Goal: Task Accomplishment & Management: Manage account settings

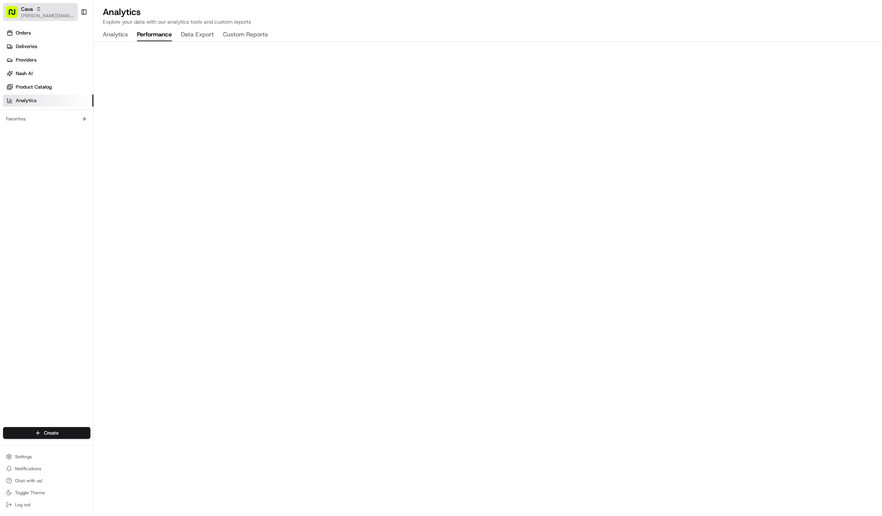
click at [44, 14] on span "[PERSON_NAME][EMAIL_ADDRESS][DOMAIN_NAME]" at bounding box center [48, 16] width 54 height 6
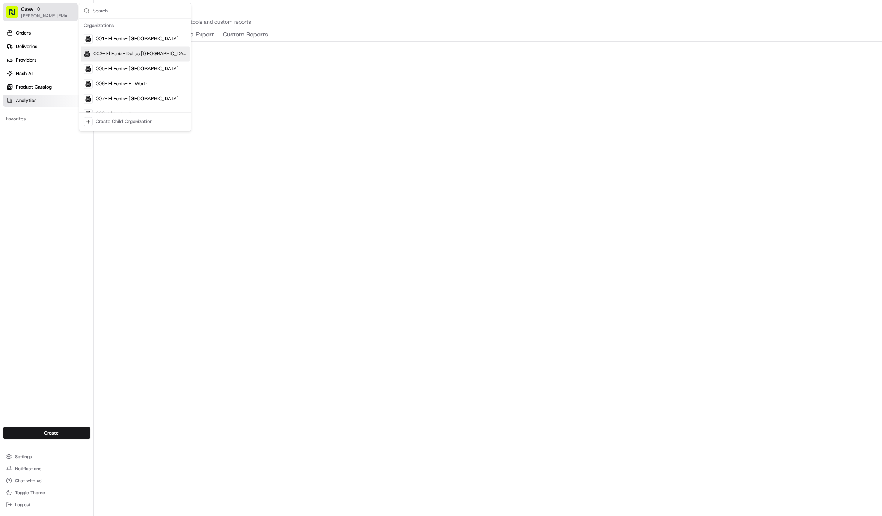
click at [35, 11] on div "Cava" at bounding box center [48, 9] width 54 height 8
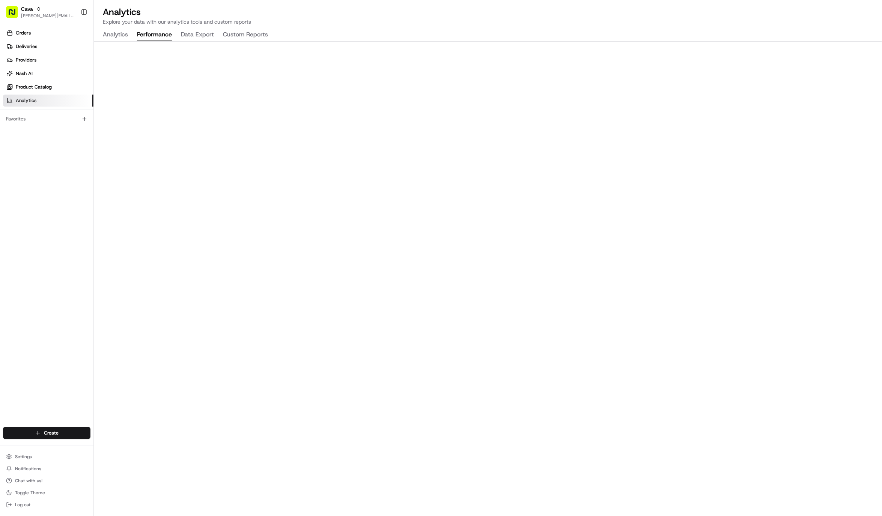
click at [158, 36] on button "Performance" at bounding box center [154, 35] width 35 height 13
click at [192, 35] on button "Data Export" at bounding box center [197, 35] width 33 height 13
click at [171, 37] on button "Performance" at bounding box center [154, 35] width 35 height 13
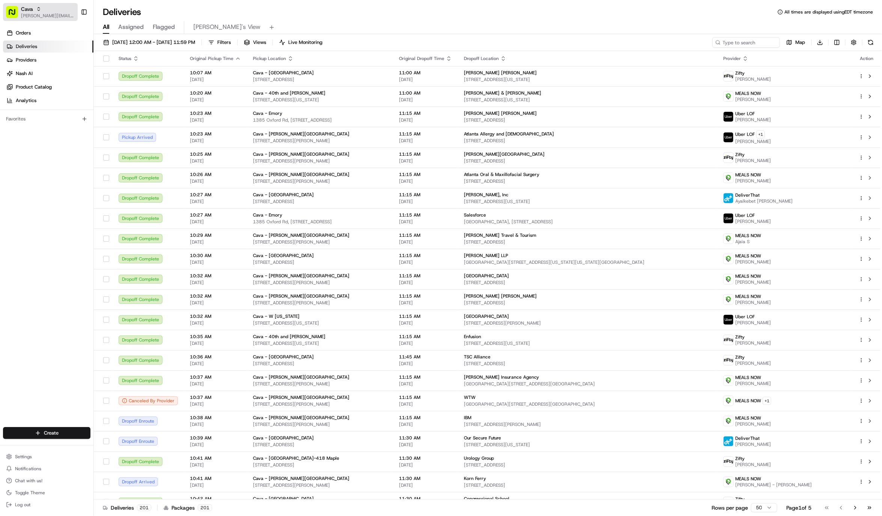
click at [44, 13] on span "[PERSON_NAME][EMAIL_ADDRESS][DOMAIN_NAME]" at bounding box center [48, 16] width 54 height 6
type input "cava - dtc"
click at [107, 39] on span "Cava - DTC South" at bounding box center [115, 39] width 39 height 7
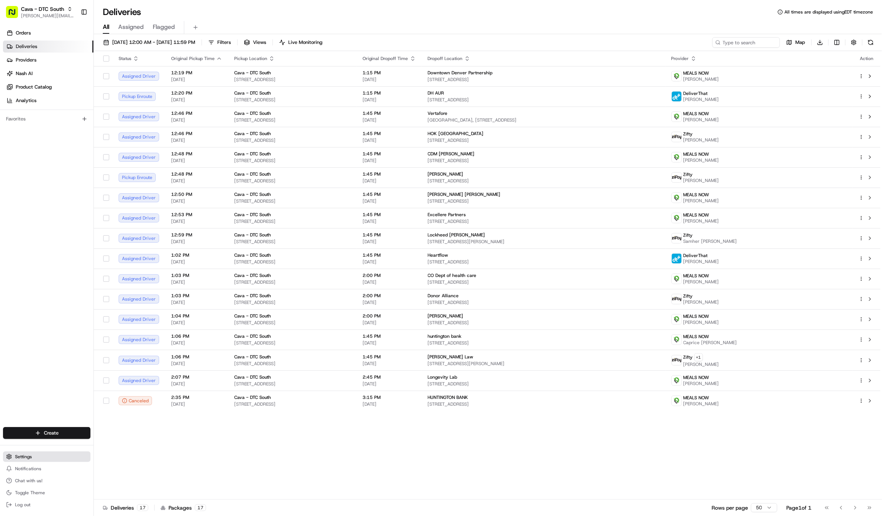
click at [28, 455] on span "Settings" at bounding box center [23, 457] width 17 height 6
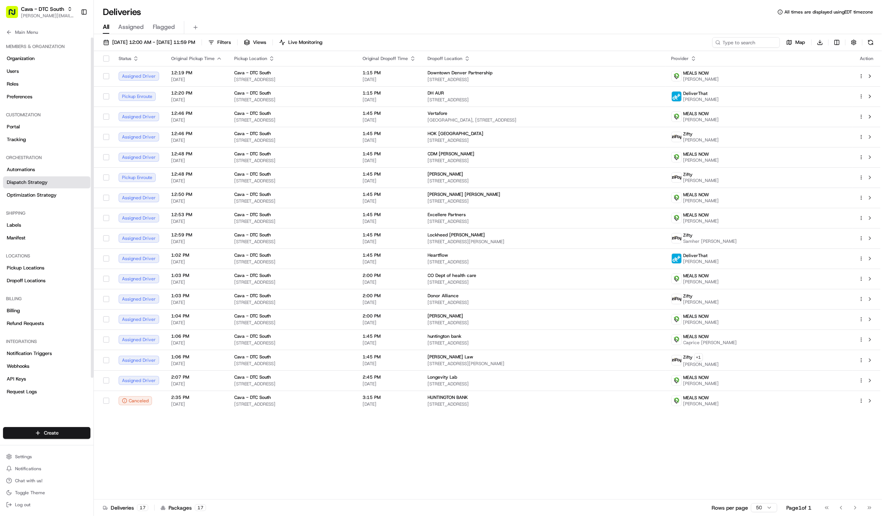
click at [35, 182] on span "Dispatch Strategy" at bounding box center [27, 182] width 41 height 7
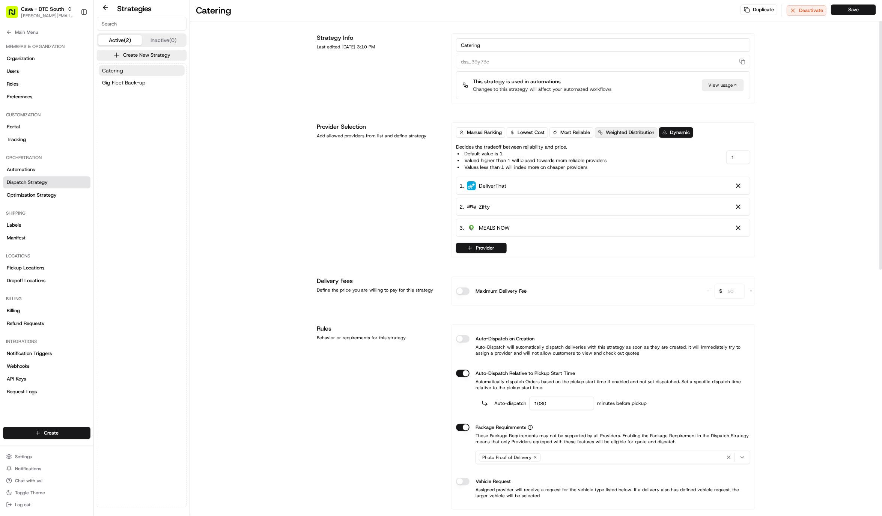
click at [614, 137] on button "Weighted Distribution" at bounding box center [626, 132] width 63 height 11
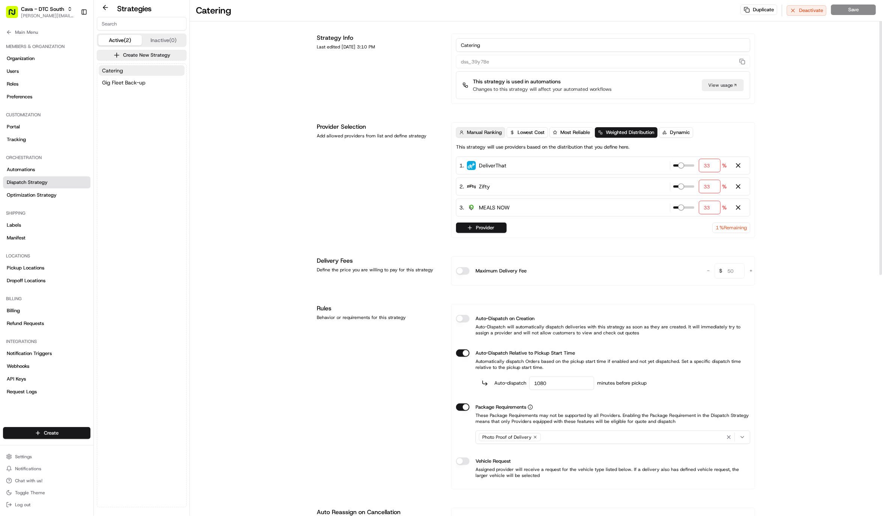
click at [479, 136] on span "Manual Ranking" at bounding box center [484, 132] width 35 height 7
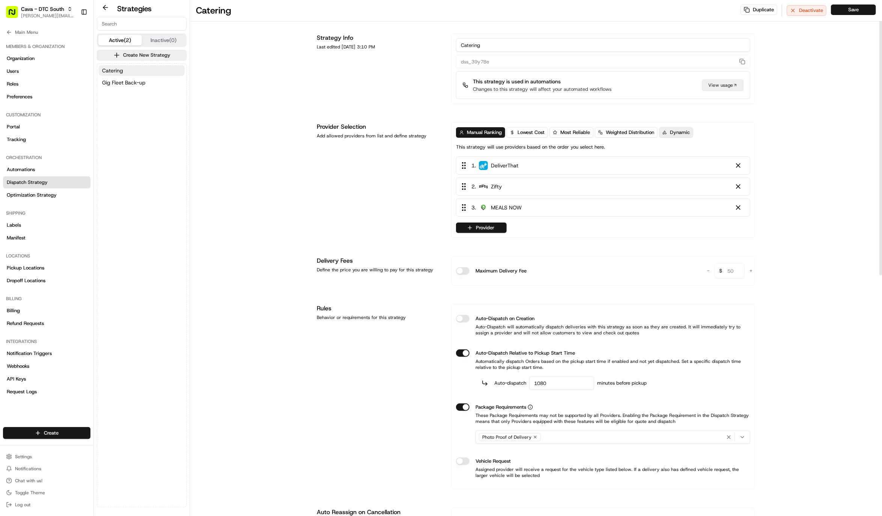
click at [678, 137] on button "Dynamic" at bounding box center [676, 132] width 34 height 11
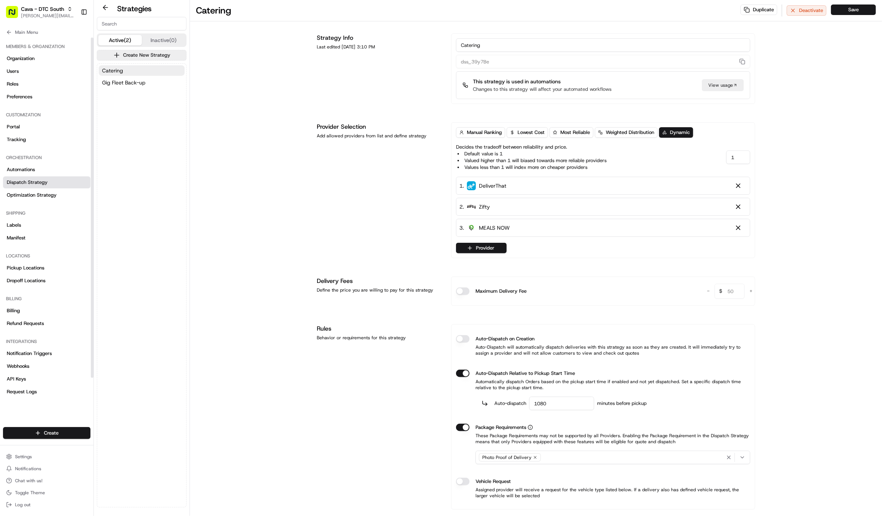
click at [9, 36] on button "Main Menu" at bounding box center [46, 32] width 87 height 11
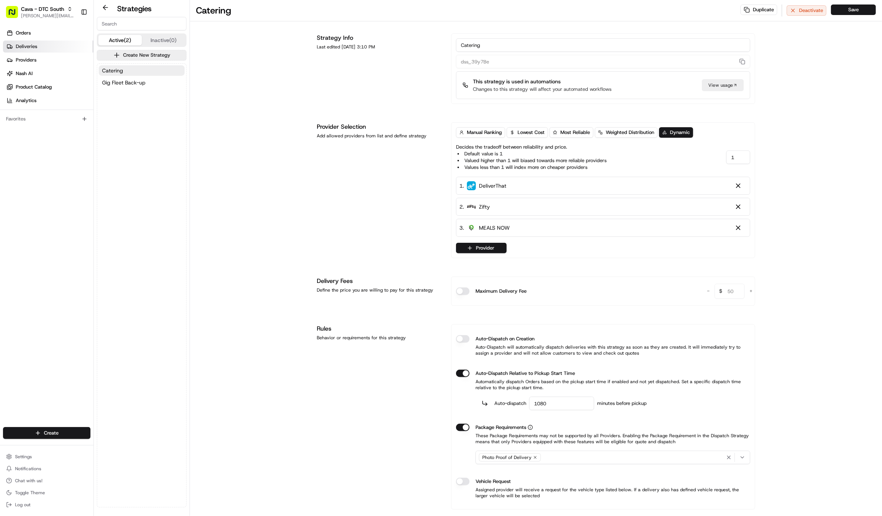
click at [18, 49] on span "Deliveries" at bounding box center [26, 46] width 21 height 7
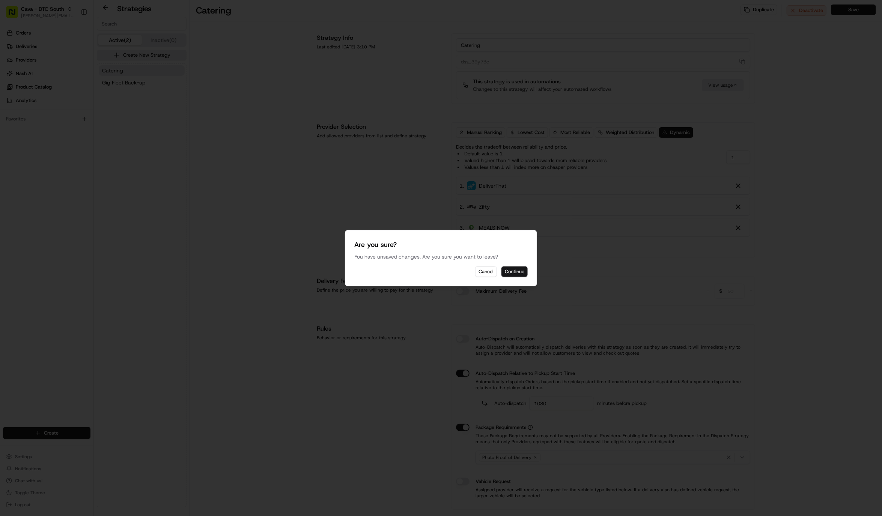
click at [504, 272] on button "Continue" at bounding box center [514, 271] width 26 height 11
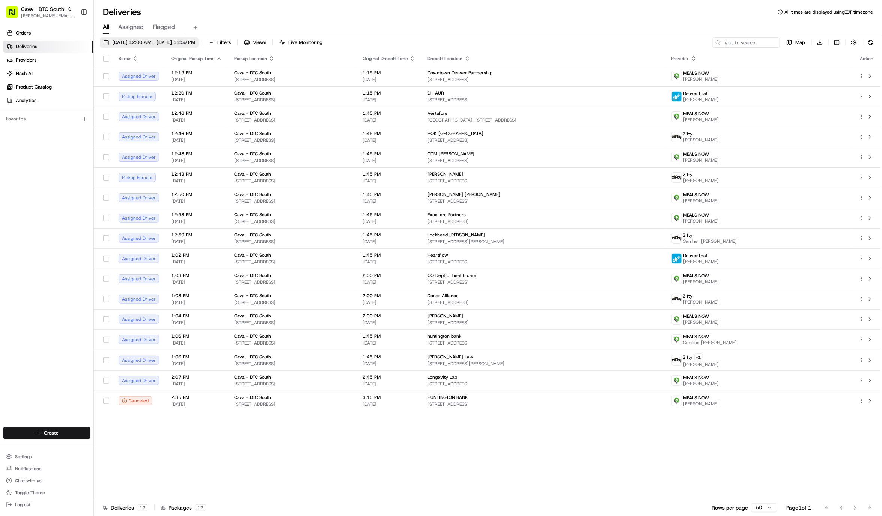
click at [149, 43] on span "08/20/2025 12:00 AM - 08/20/2025 11:59 PM" at bounding box center [153, 42] width 83 height 7
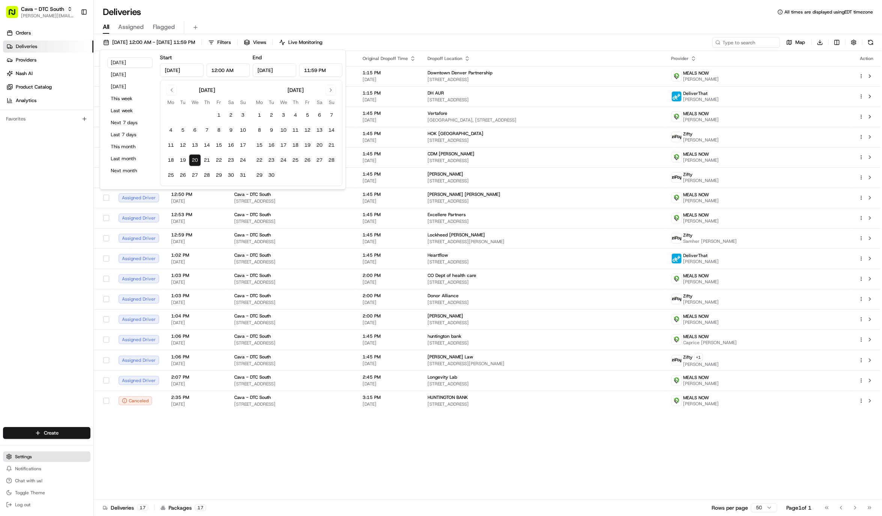
click at [38, 457] on button "Settings" at bounding box center [46, 456] width 87 height 11
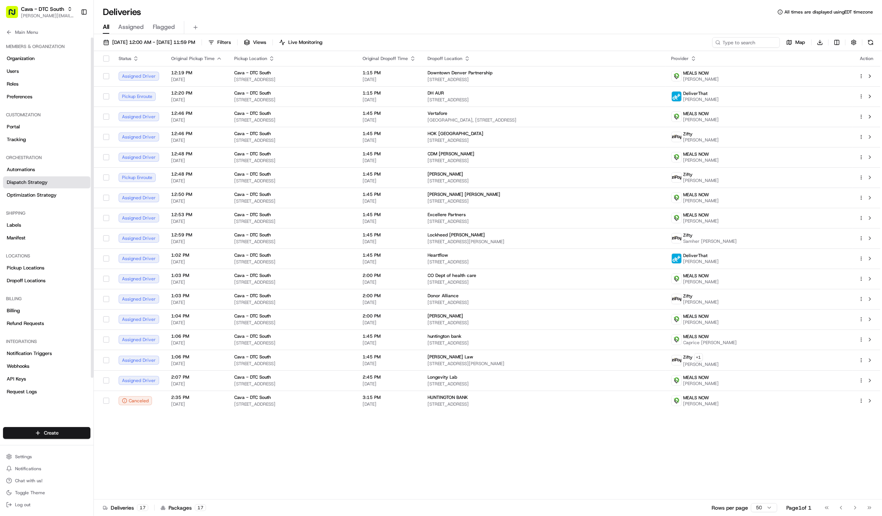
click at [51, 180] on link "Dispatch Strategy" at bounding box center [46, 182] width 87 height 12
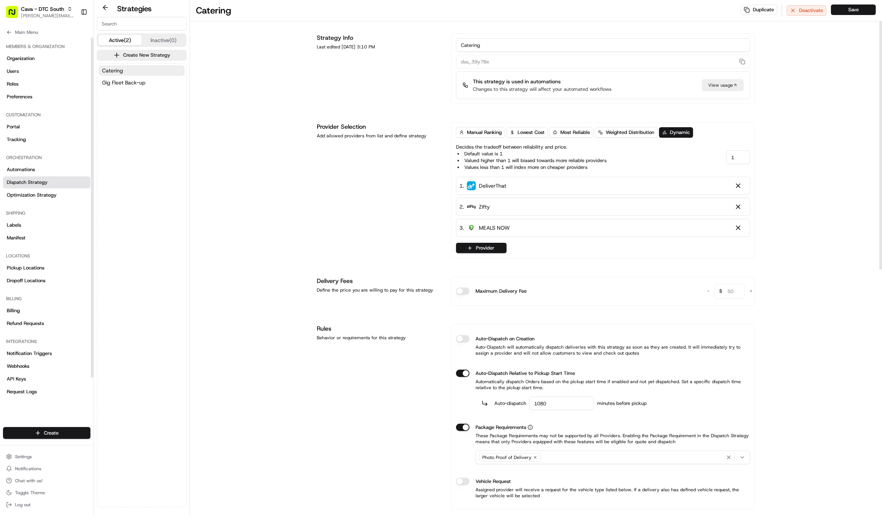
click at [288, 196] on div "Catering Duplicate Deactivate Save Strategy Info Last edited Jul 16, 2025 3:10 …" at bounding box center [536, 493] width 692 height 986
click at [638, 129] on span "Weighted Distribution" at bounding box center [630, 132] width 48 height 7
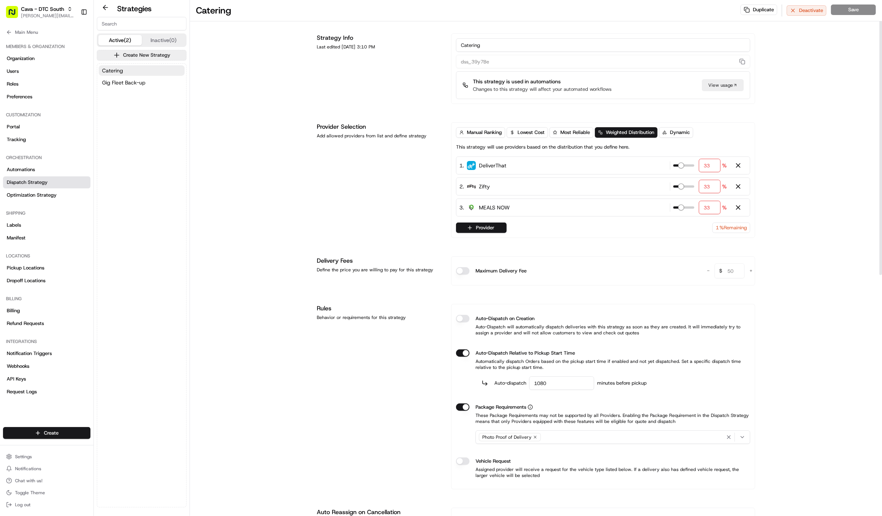
drag, startPoint x: 807, startPoint y: 150, endPoint x: 752, endPoint y: 137, distance: 56.2
click at [807, 150] on div "Catering Duplicate Deactivate Save Strategy Info Last edited Jul 16, 2025 3:10 …" at bounding box center [536, 483] width 692 height 966
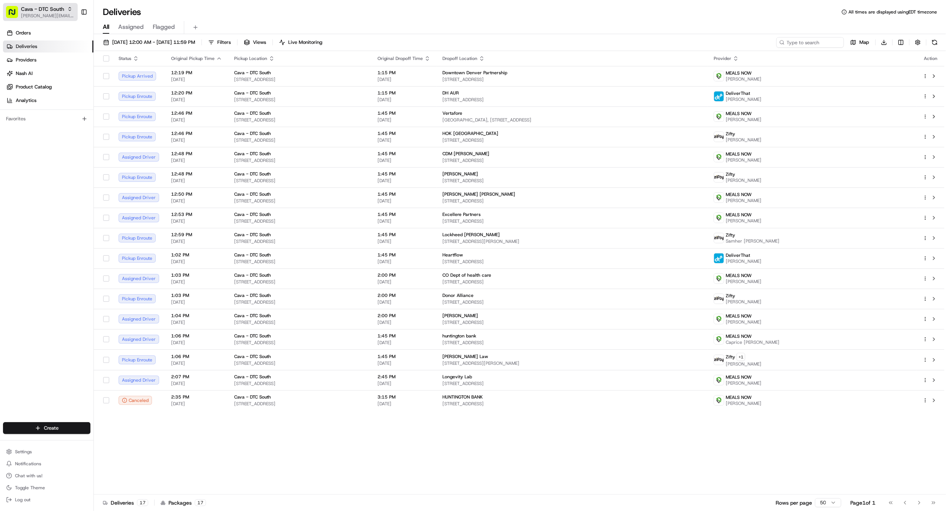
click at [45, 10] on span "Cava - DTC South" at bounding box center [42, 9] width 43 height 8
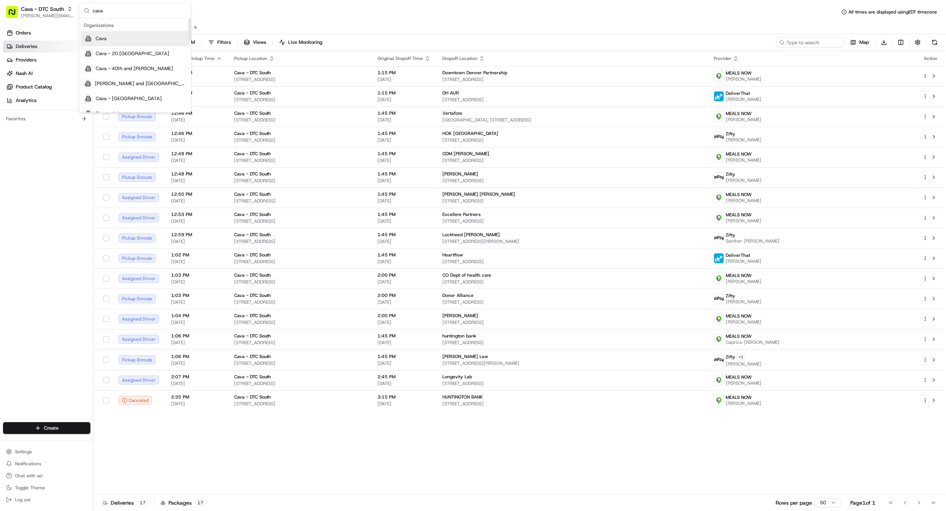
type input "cava"
click at [127, 38] on div "Cava" at bounding box center [135, 39] width 109 height 15
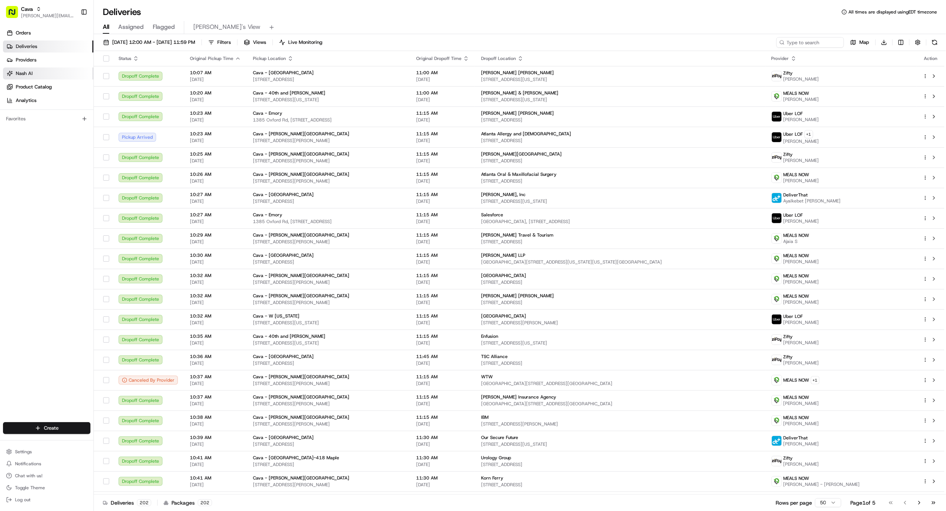
click at [31, 70] on span "Nash AI" at bounding box center [24, 73] width 17 height 7
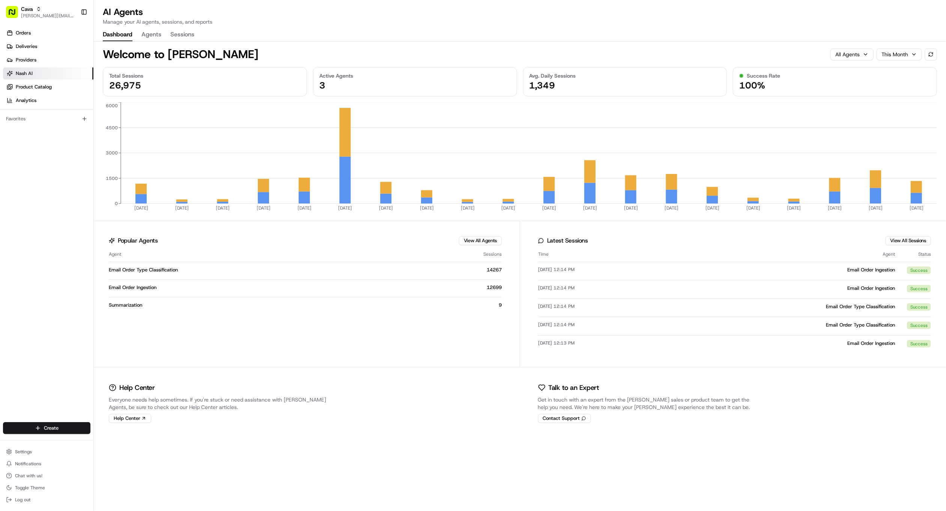
click at [148, 38] on button "Agents" at bounding box center [151, 35] width 20 height 13
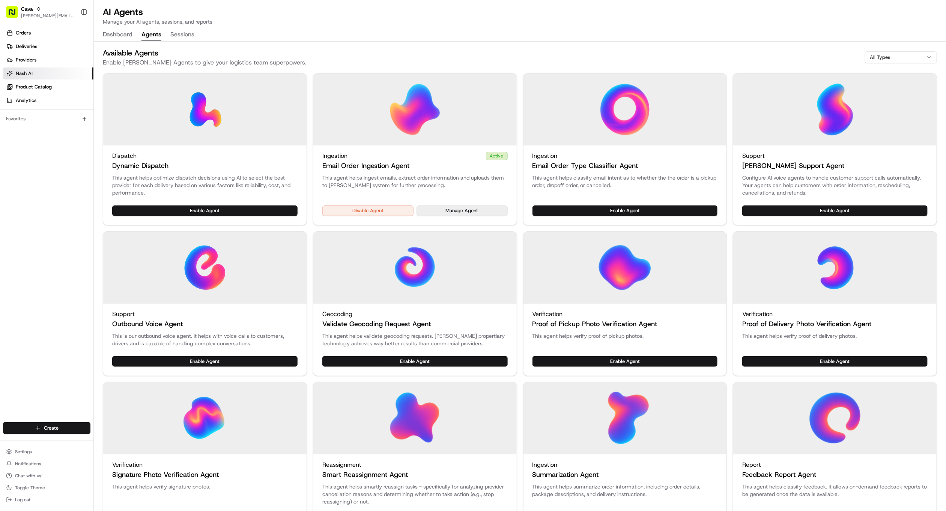
click at [464, 209] on button "Manage Agent" at bounding box center [461, 211] width 91 height 11
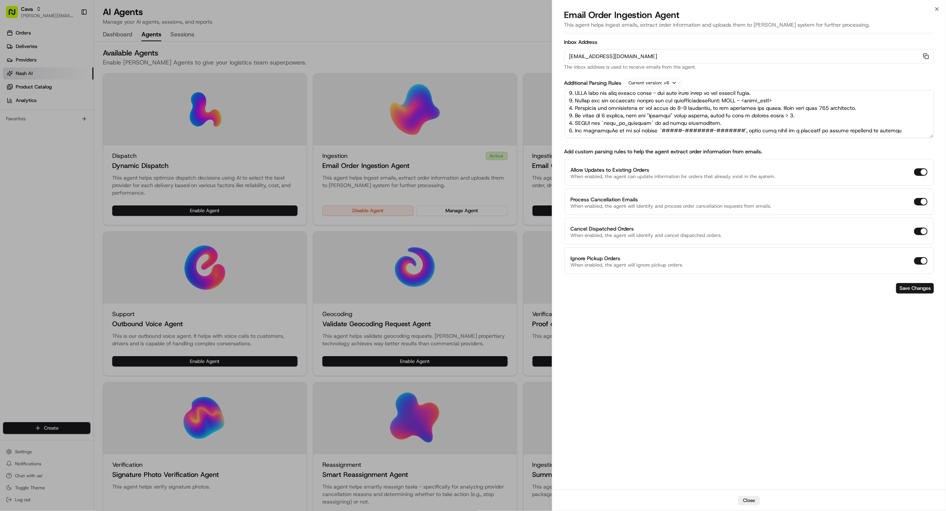
scroll to position [20, 0]
click at [724, 122] on textarea at bounding box center [749, 114] width 370 height 48
type textarea "RULES: 1. If there is only one time range listed, please set it as the dropoffS…"
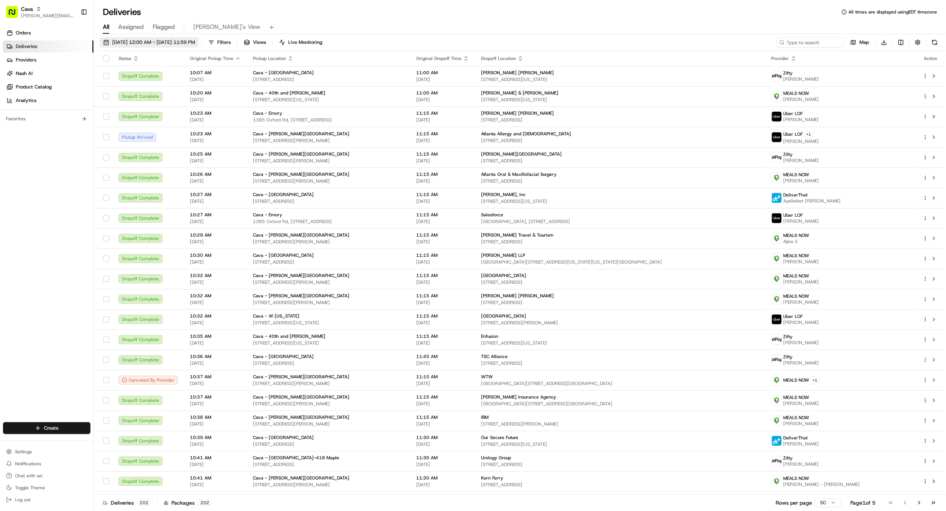
click at [176, 44] on span "08/20/2025 12:00 AM - 08/20/2025 11:59 PM" at bounding box center [153, 42] width 83 height 7
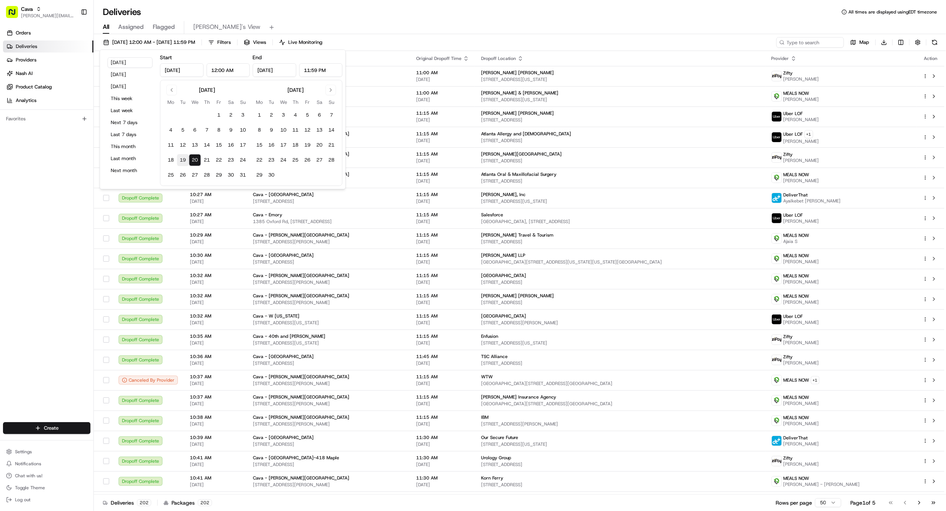
click at [182, 162] on button "19" at bounding box center [183, 160] width 12 height 12
type input "Aug 19, 2025"
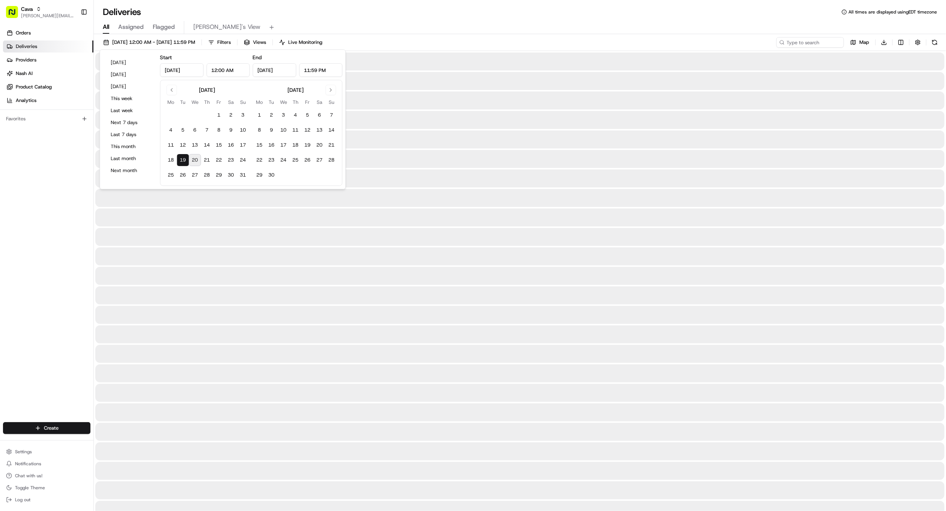
click at [344, 19] on div "All Assigned Flagged Gabby's View" at bounding box center [520, 26] width 852 height 16
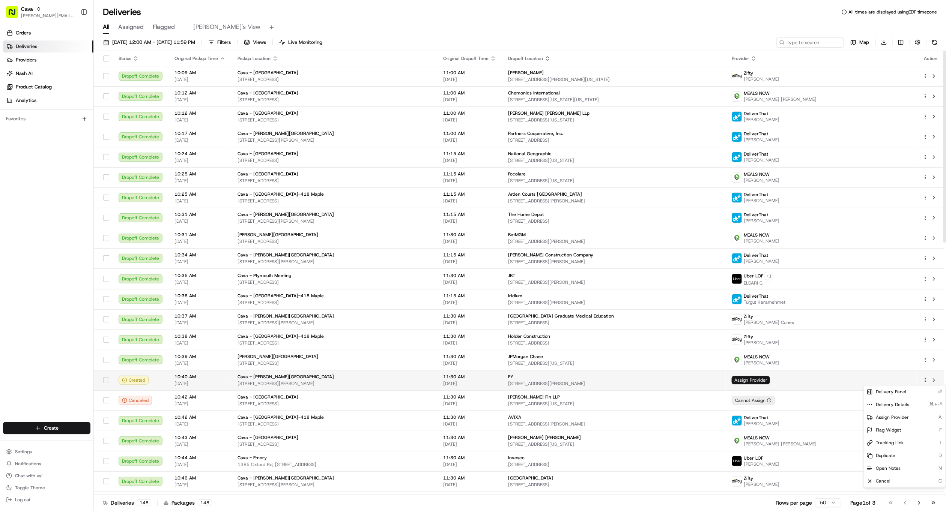
click at [924, 381] on html "Cava gabrielle@usenash.com Toggle Sidebar Orders Deliveries Providers Nash AI P…" at bounding box center [473, 255] width 946 height 511
click at [897, 408] on div "Delivery Details ⌘+⏎" at bounding box center [905, 405] width 82 height 13
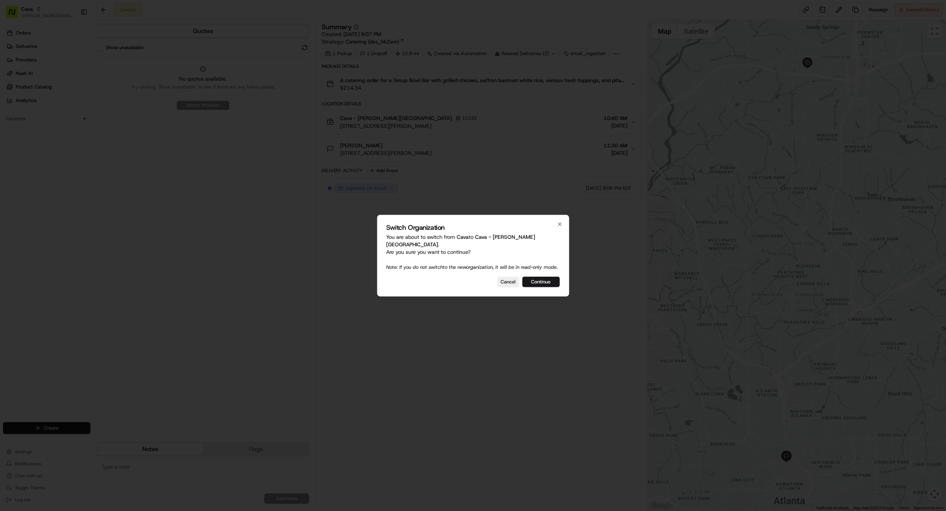
click at [538, 282] on button "Continue" at bounding box center [541, 282] width 38 height 11
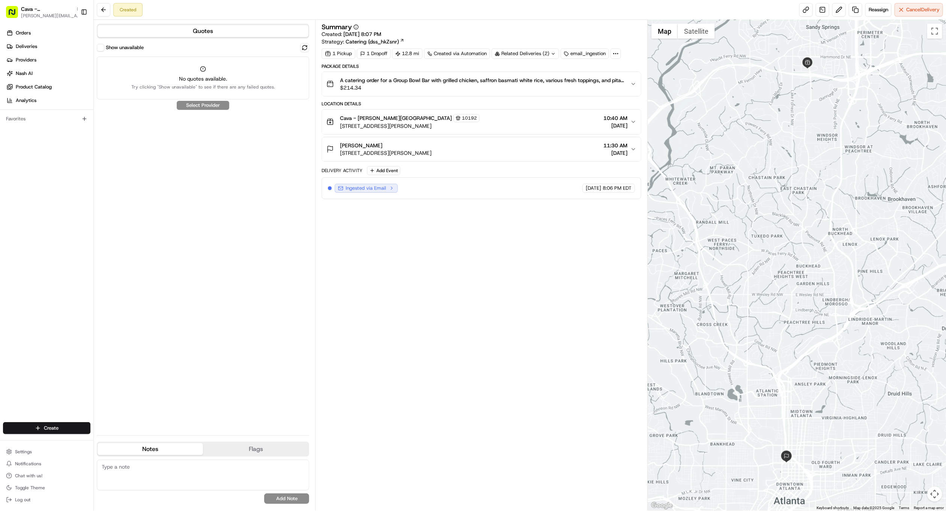
click at [388, 128] on span "[STREET_ADDRESS][PERSON_NAME]" at bounding box center [410, 126] width 140 height 8
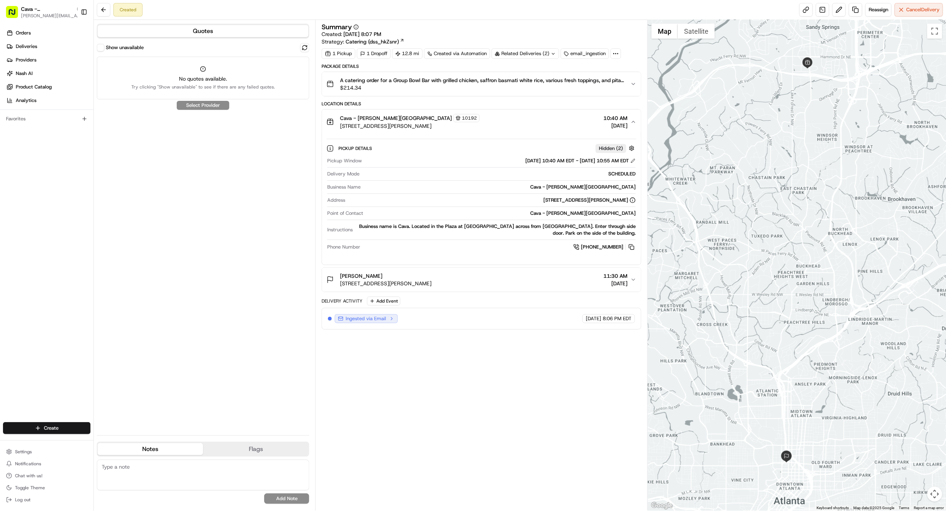
click at [399, 291] on button "[PERSON_NAME] [STREET_ADDRESS][PERSON_NAME] 11:30 AM [DATE]" at bounding box center [481, 280] width 319 height 24
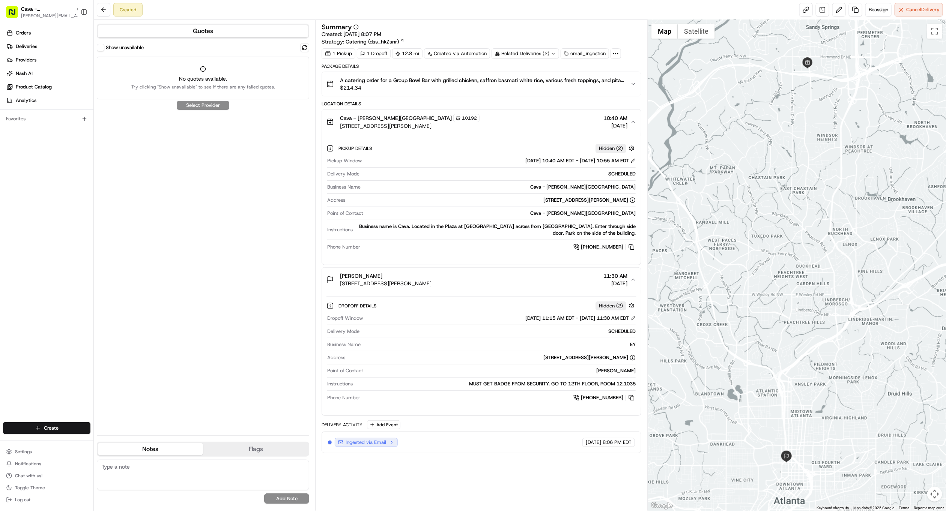
click at [428, 93] on button "A catering order for a Group Bowl Bar with grilled chicken, saffron basmati whi…" at bounding box center [481, 84] width 319 height 24
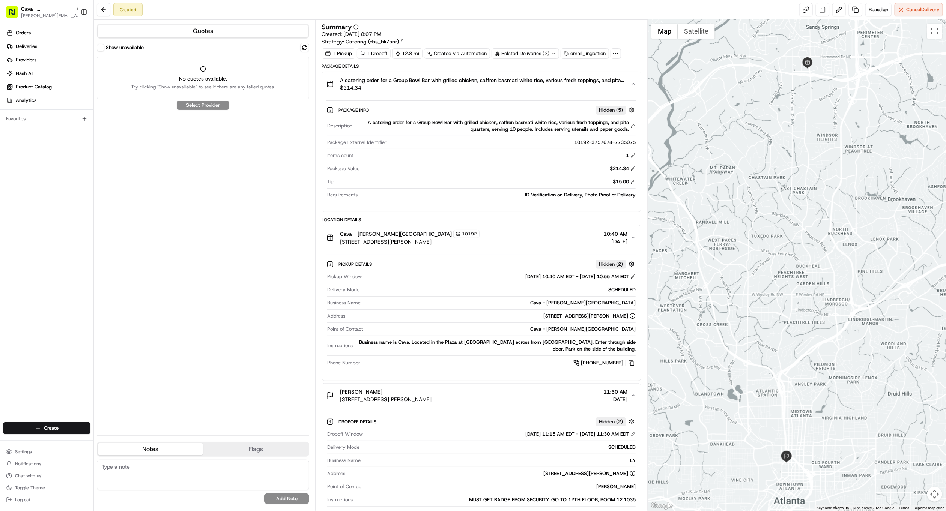
click at [539, 198] on div "ID Verification on Delivery, Photo Proof of Delivery" at bounding box center [498, 195] width 275 height 7
drag, startPoint x: 538, startPoint y: 199, endPoint x: 531, endPoint y: 205, distance: 9.6
click at [538, 198] on div "ID Verification on Delivery, Photo Proof of Delivery" at bounding box center [498, 195] width 275 height 7
click at [72, 423] on html "Cava - [PERSON_NAME] Springs [EMAIL_ADDRESS][DOMAIN_NAME] Toggle Sidebar Orders…" at bounding box center [473, 255] width 946 height 511
click at [119, 440] on link "Delivery" at bounding box center [136, 443] width 84 height 14
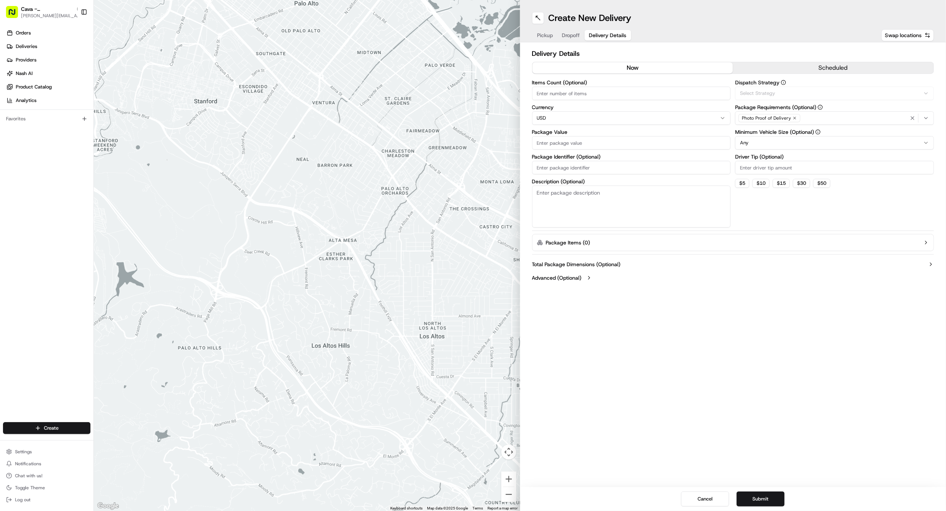
click at [596, 33] on span "Delivery Details" at bounding box center [608, 36] width 38 height 8
click at [758, 116] on span "Photo Proof of Delivery" at bounding box center [766, 118] width 49 height 6
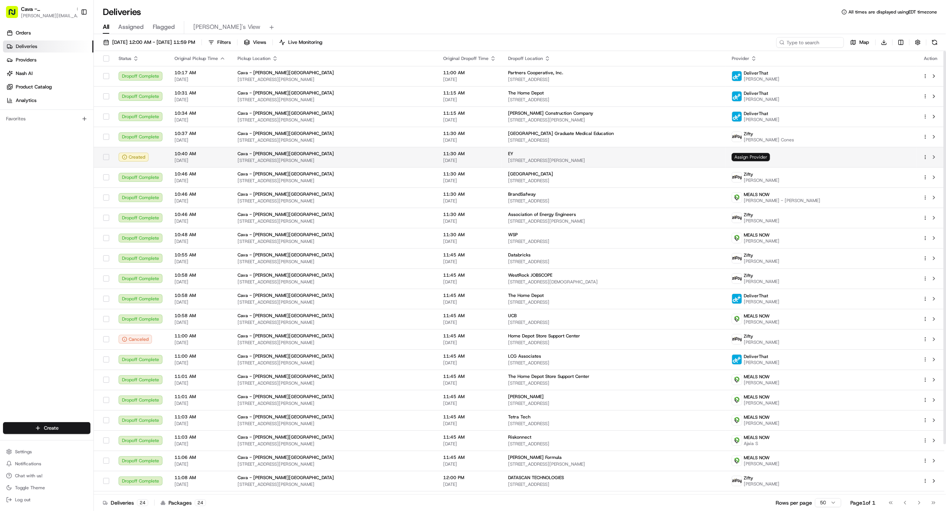
click at [770, 156] on span "Assign Provider" at bounding box center [751, 157] width 38 height 8
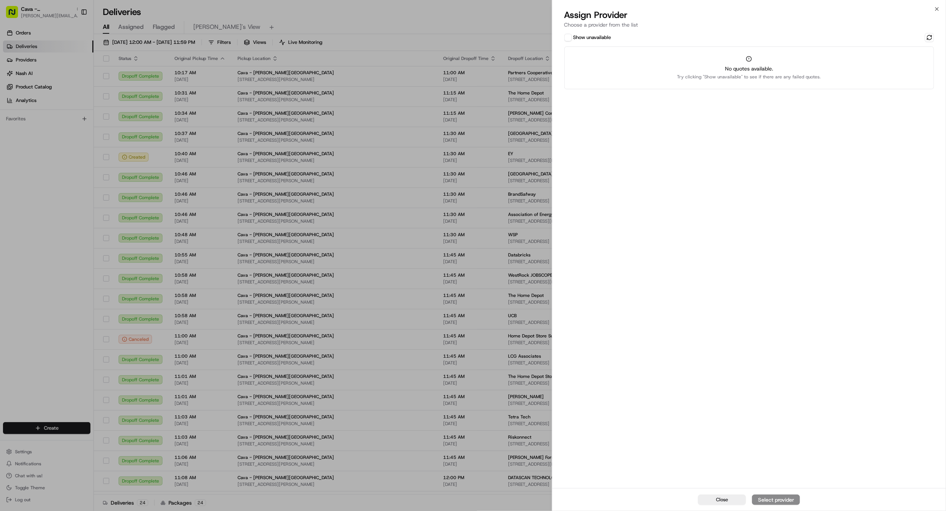
click at [568, 39] on button "Show unavailable" at bounding box center [568, 38] width 8 height 8
drag, startPoint x: 529, startPoint y: 33, endPoint x: 574, endPoint y: 66, distance: 55.5
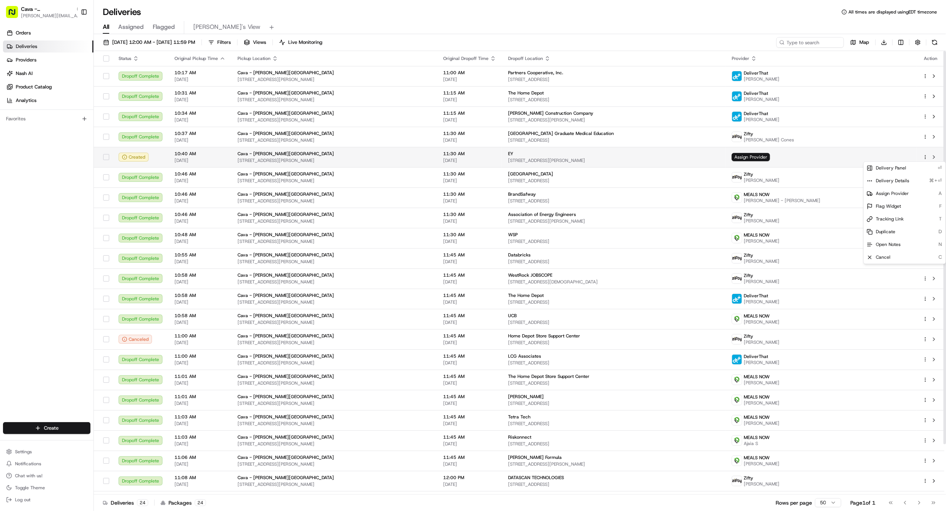
click at [923, 158] on html "Cava - Sandy Springs gabrielle@usenash.com Toggle Sidebar Orders Deliveries Pro…" at bounding box center [473, 255] width 946 height 511
click at [912, 183] on div "Delivery Details ⌘+⏎" at bounding box center [905, 181] width 82 height 13
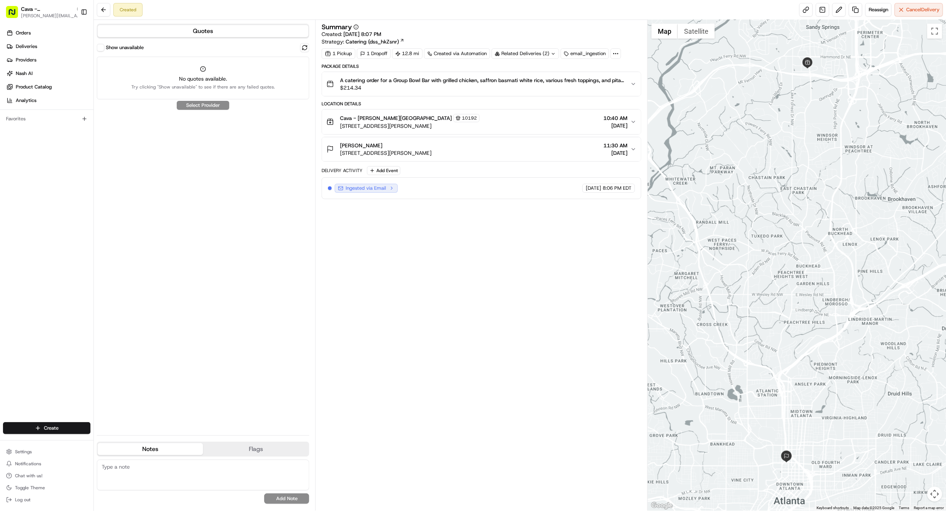
click at [498, 122] on div "Cava - Sandy Springs 10192 5840 Roswell Rd, Sandy Springs, GA 30328, USA 10:40 …" at bounding box center [478, 122] width 304 height 16
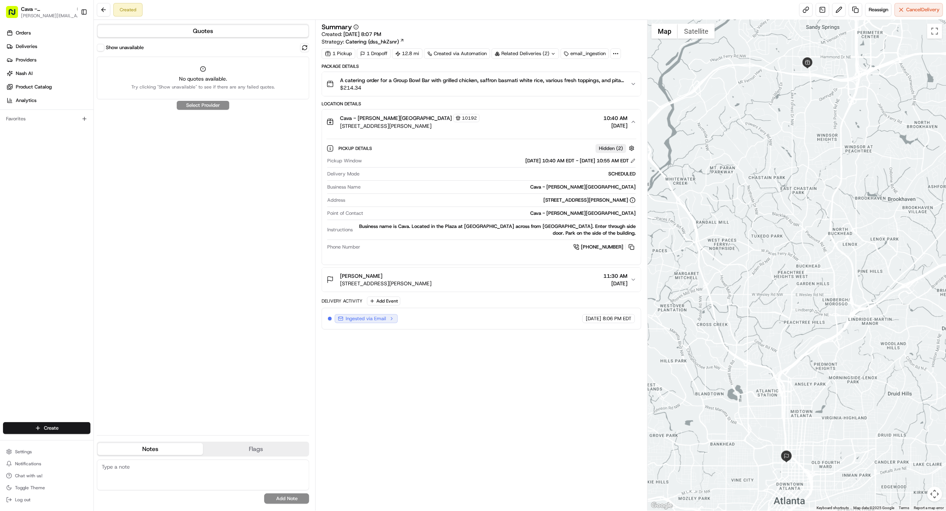
click at [498, 122] on div "Cava - Sandy Springs 10192 5840 Roswell Rd, Sandy Springs, GA 30328, USA 10:40 …" at bounding box center [478, 122] width 304 height 16
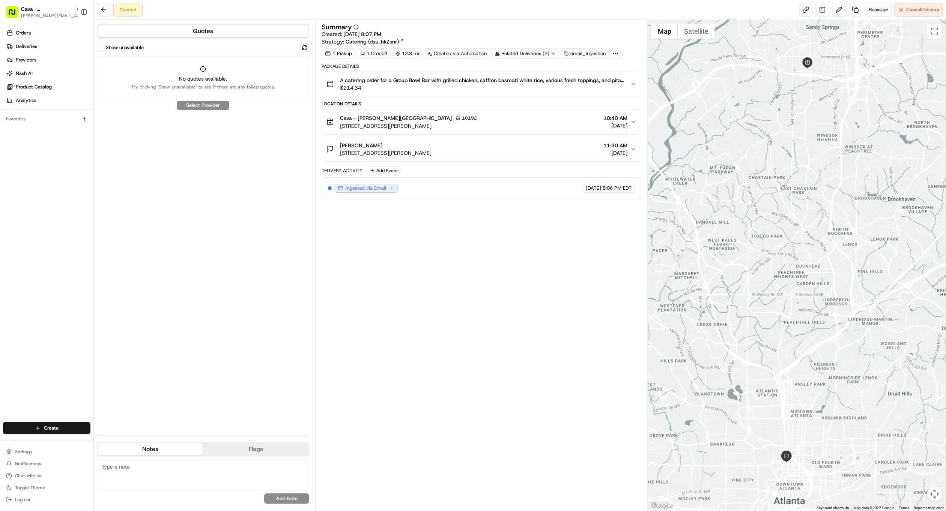
click at [507, 156] on div "EY Andraya Decordova 55 Ivan Allen Jr Blvd NW, Atlanta, GA 30308, USA 11:30 AM …" at bounding box center [478, 149] width 304 height 15
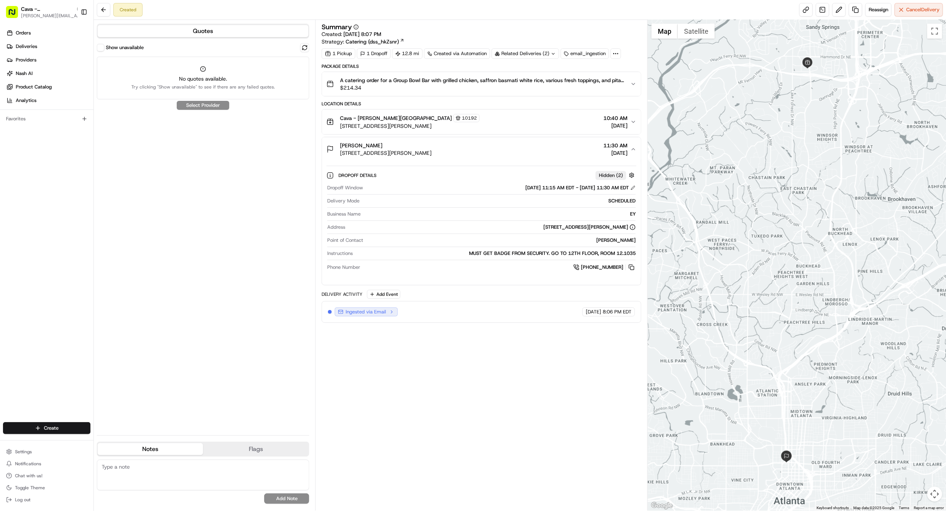
click at [507, 156] on div "EY Andraya Decordova 55 Ivan Allen Jr Blvd NW, Atlanta, GA 30308, USA 11:30 AM …" at bounding box center [478, 149] width 304 height 15
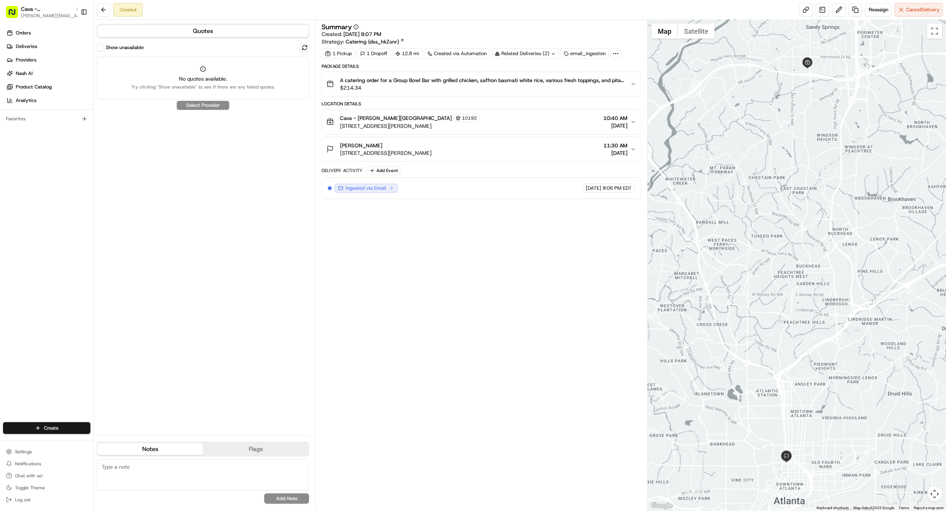
click at [509, 134] on button "Cava - Sandy Springs 10192 5840 Roswell Rd, Sandy Springs, GA 30328, USA 10:40 …" at bounding box center [481, 122] width 319 height 25
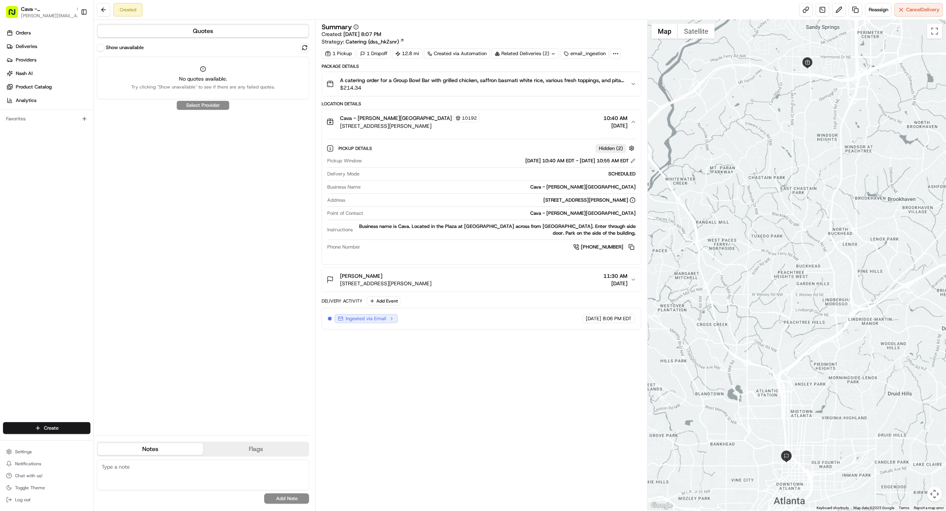
click at [509, 134] on button "Cava - Sandy Springs 10192 5840 Roswell Rd, Sandy Springs, GA 30328, USA 10:40 …" at bounding box center [481, 122] width 319 height 25
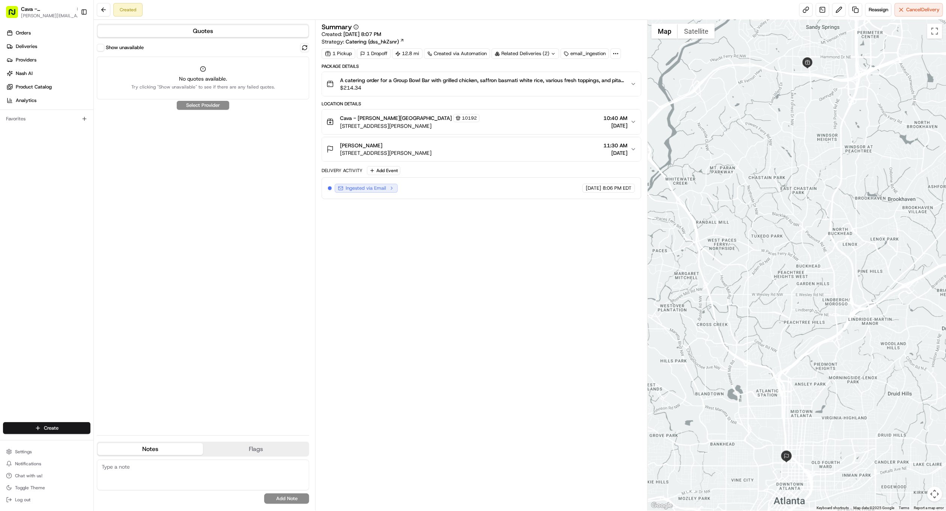
click at [510, 92] on span "$214.34" at bounding box center [482, 88] width 284 height 8
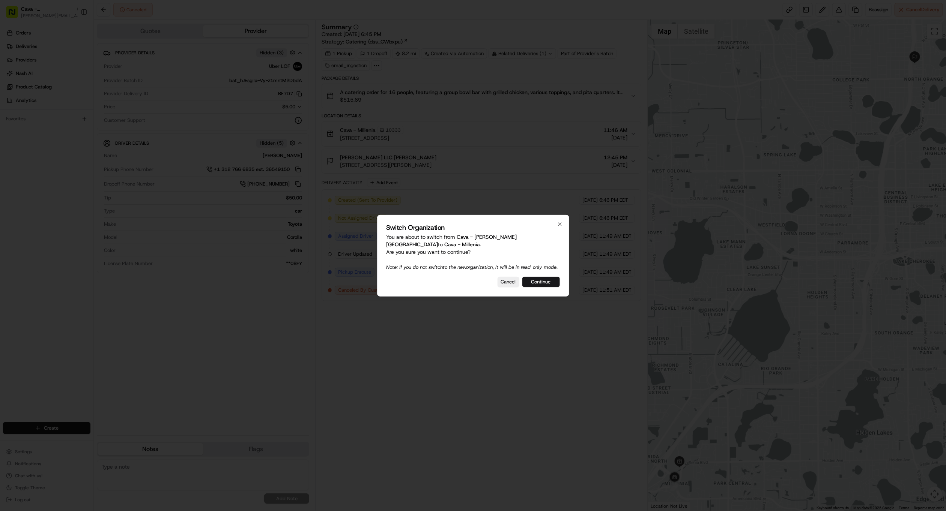
click at [545, 278] on button "Continue" at bounding box center [541, 282] width 38 height 11
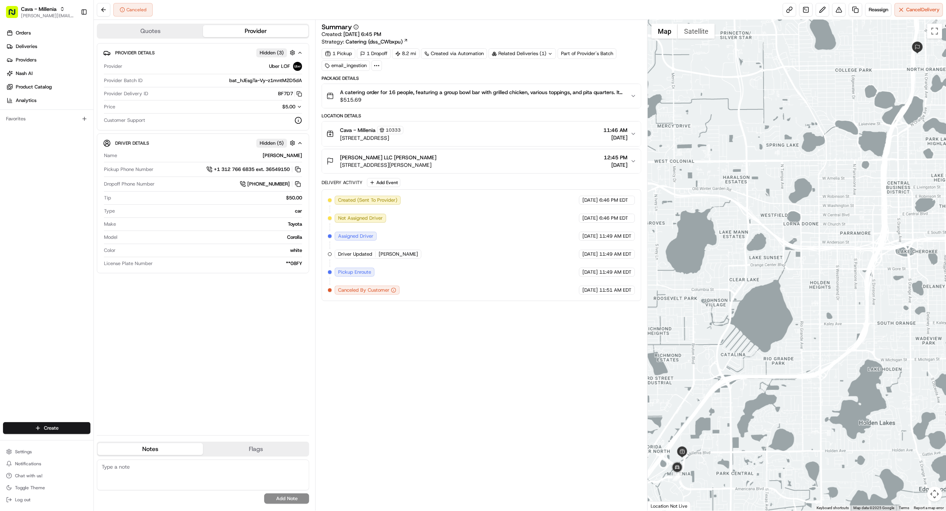
click at [397, 141] on span "[STREET_ADDRESS]" at bounding box center [371, 138] width 63 height 8
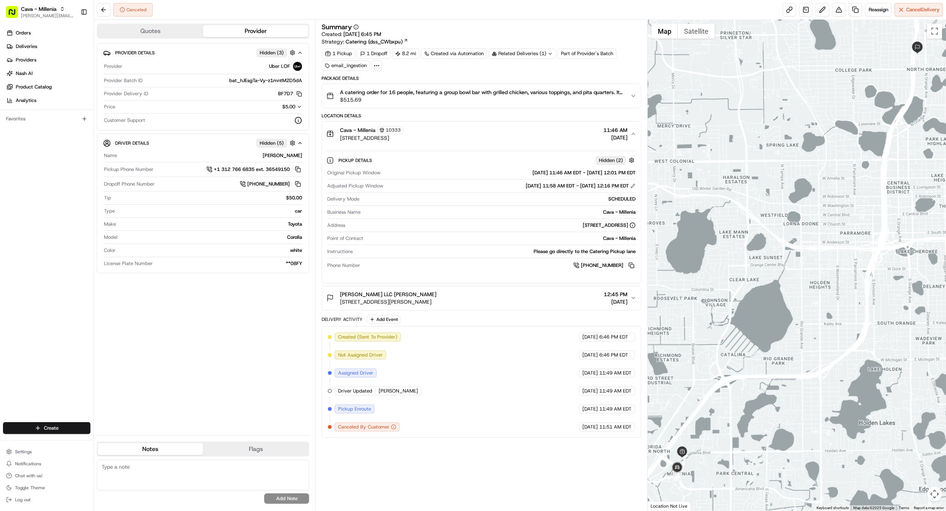
click at [397, 141] on span "4724 Millenia Plaza Way, Orlando, FL 32839, US" at bounding box center [371, 138] width 63 height 8
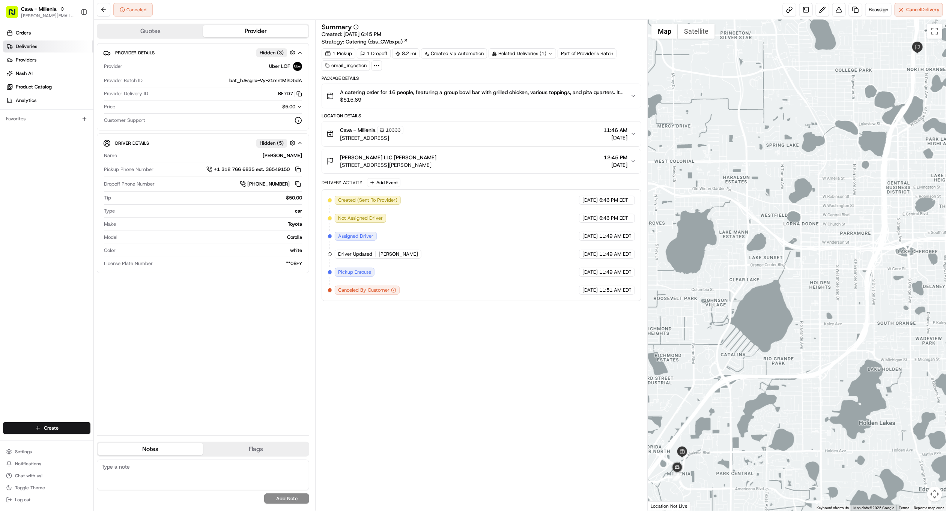
click at [40, 46] on link "Deliveries" at bounding box center [48, 47] width 90 height 12
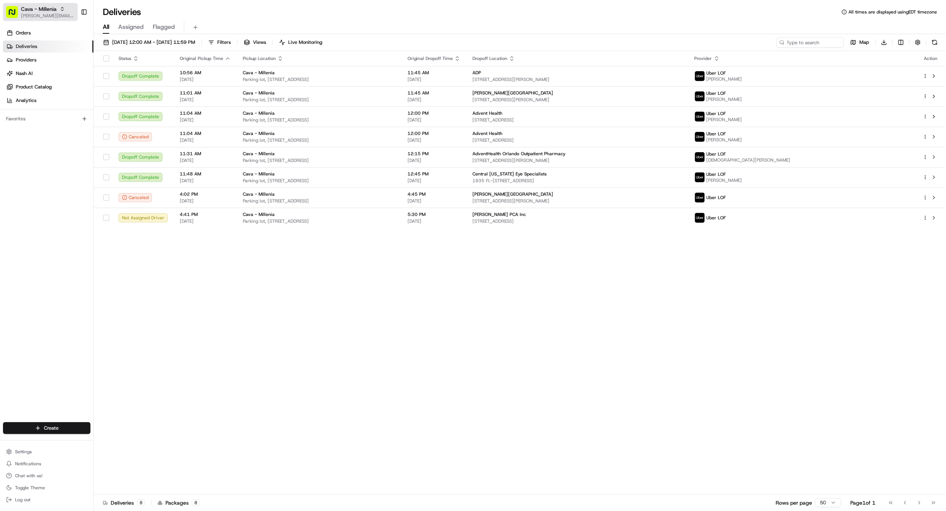
click at [54, 9] on span "Cava - Millenia" at bounding box center [39, 9] width 36 height 8
type input "red's"
click at [112, 38] on span "Red's Best" at bounding box center [107, 39] width 23 height 7
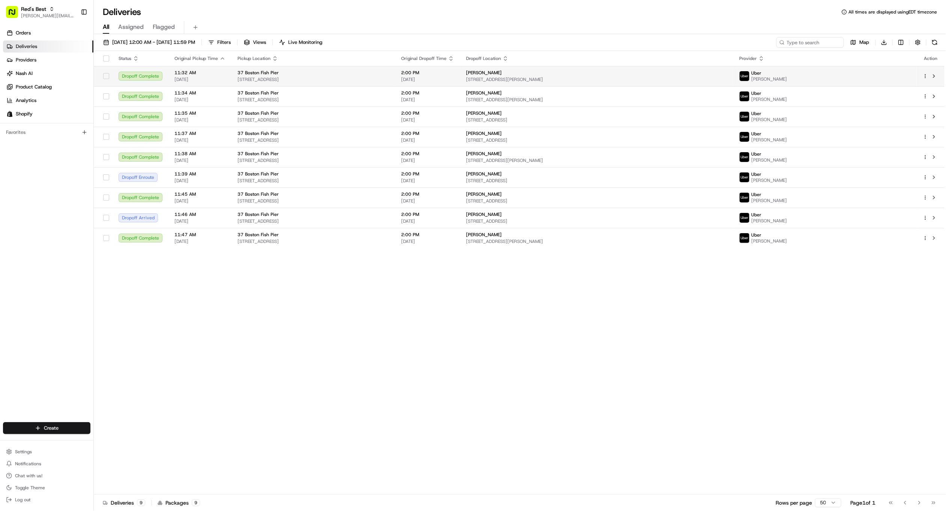
click at [926, 77] on html "Red's Best gabrielle@usenash.com Toggle Sidebar Orders Deliveries Providers Nas…" at bounding box center [473, 255] width 946 height 511
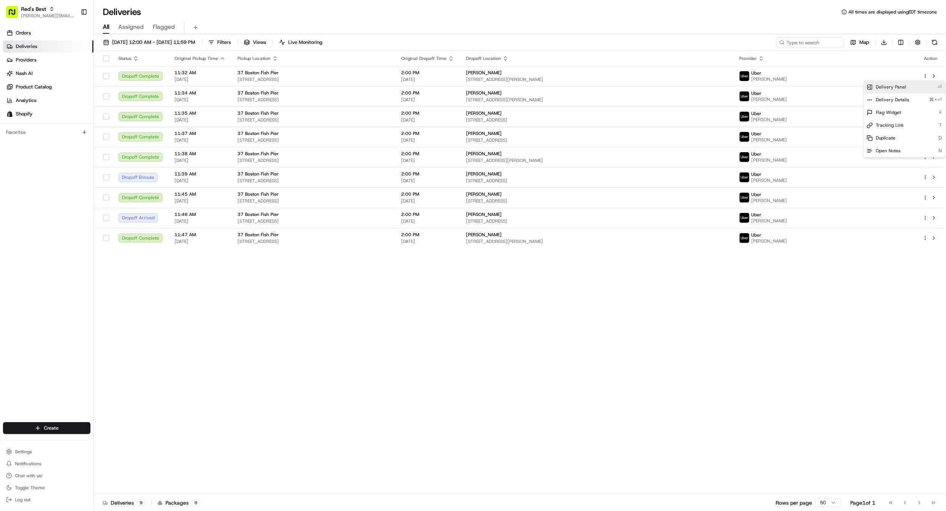
click at [917, 90] on div "Delivery Panel ⏎" at bounding box center [905, 87] width 82 height 13
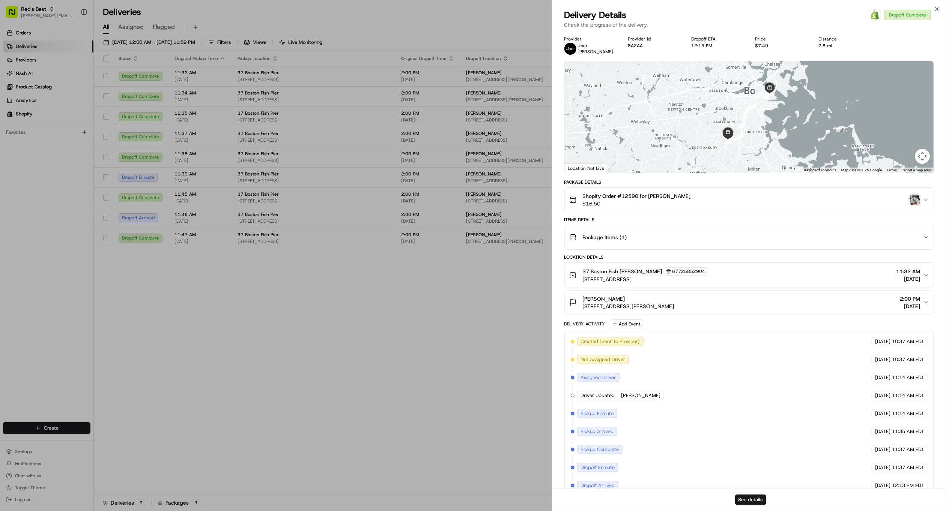
click at [916, 197] on img "button" at bounding box center [914, 200] width 11 height 11
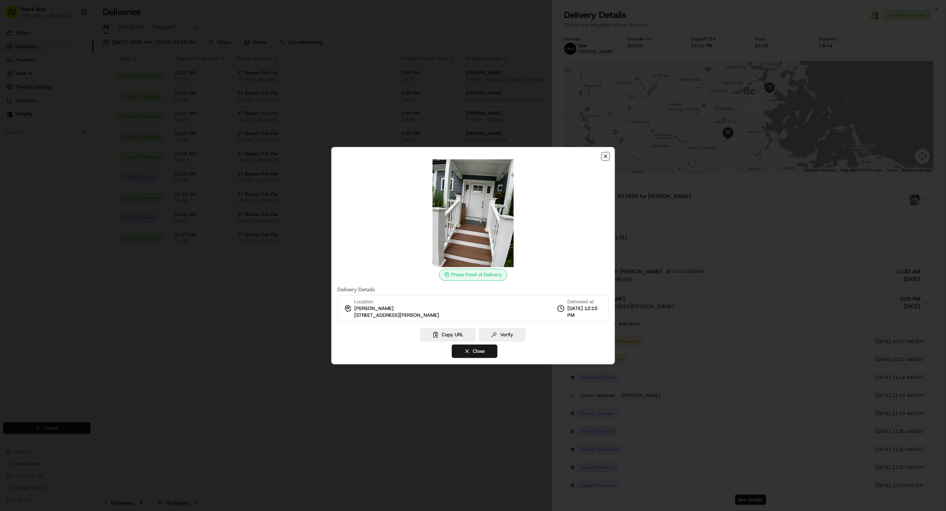
click at [607, 157] on icon "button" at bounding box center [606, 156] width 6 height 6
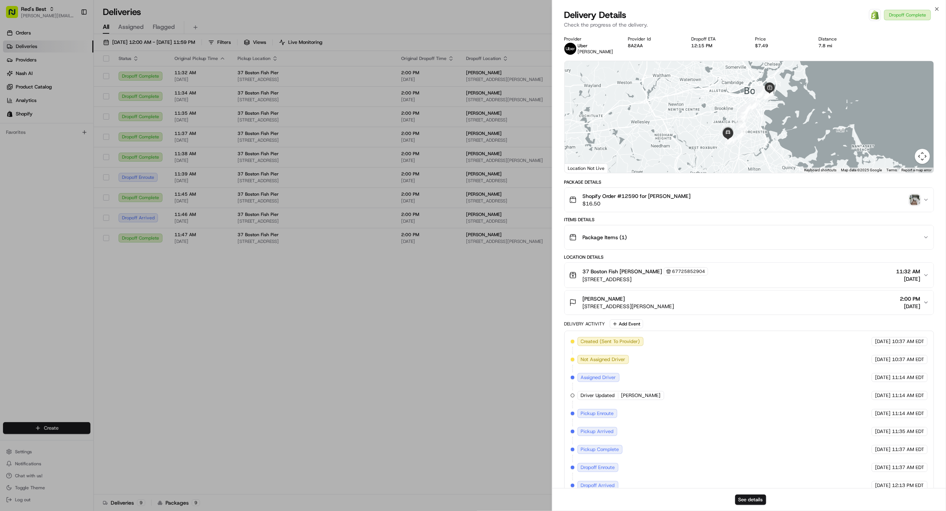
click at [657, 307] on span "9 Catherine St, Roslindale, MA 02131, USA" at bounding box center [629, 307] width 92 height 8
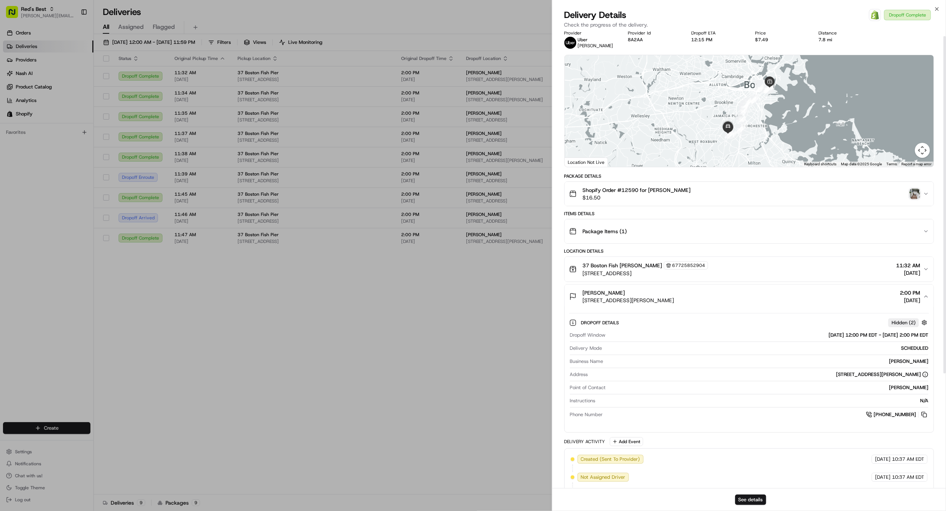
drag, startPoint x: 674, startPoint y: 309, endPoint x: 583, endPoint y: 306, distance: 91.6
click at [583, 306] on button "Kelsey Montgomery 9 Catherine St, Roslindale, MA 02131, USA 2:00 PM 08/20/2025" at bounding box center [749, 297] width 369 height 24
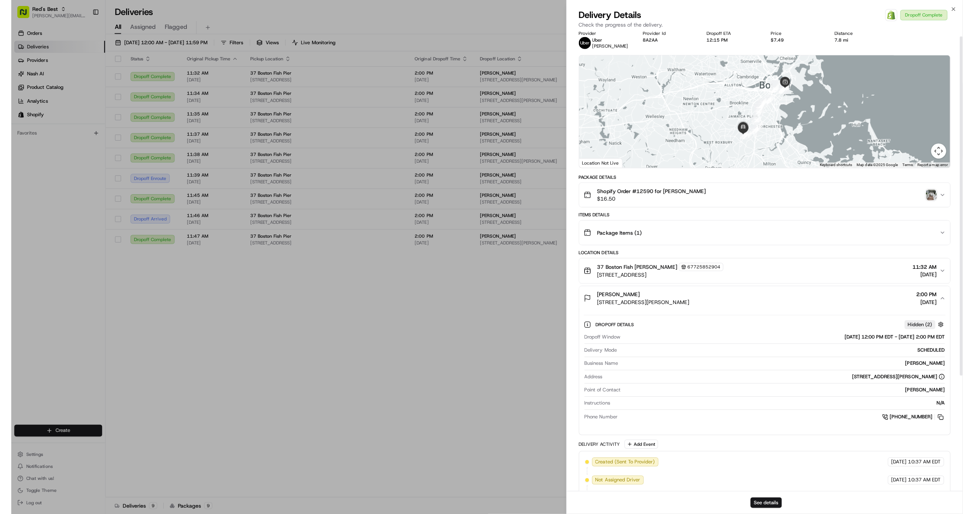
scroll to position [5, 0]
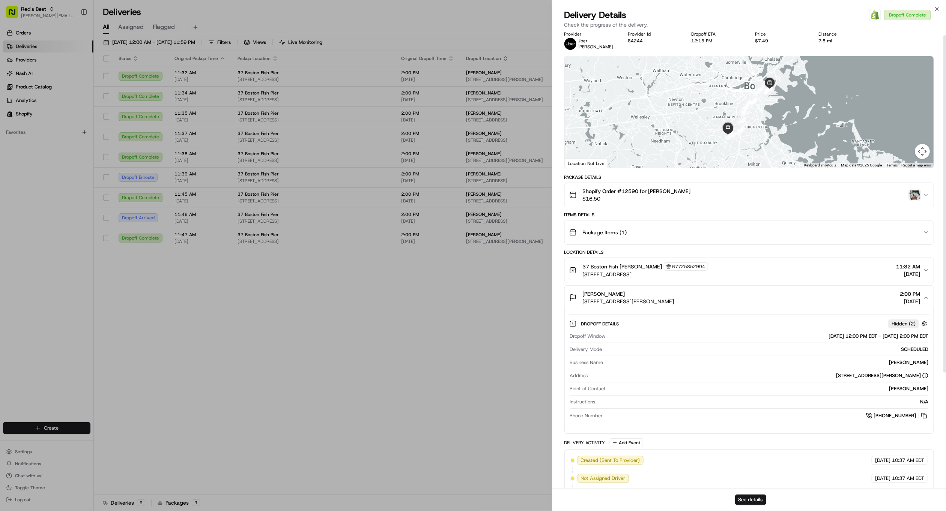
copy span "9 Catherine St, Roslindale, MA 02131"
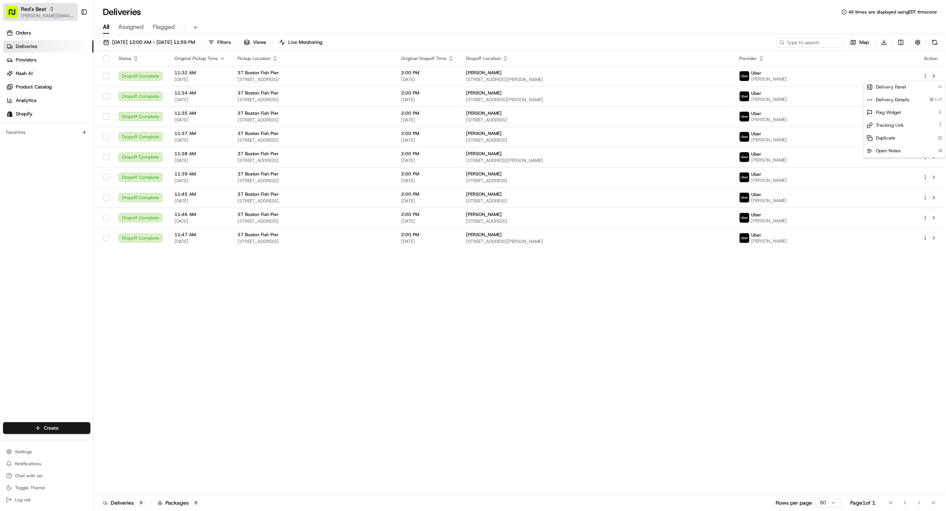
click at [41, 14] on span "[PERSON_NAME][EMAIL_ADDRESS][DOMAIN_NAME]" at bounding box center [48, 16] width 54 height 6
type input "cava - dtc"
click at [119, 42] on span "Cava - DTC South" at bounding box center [115, 39] width 39 height 7
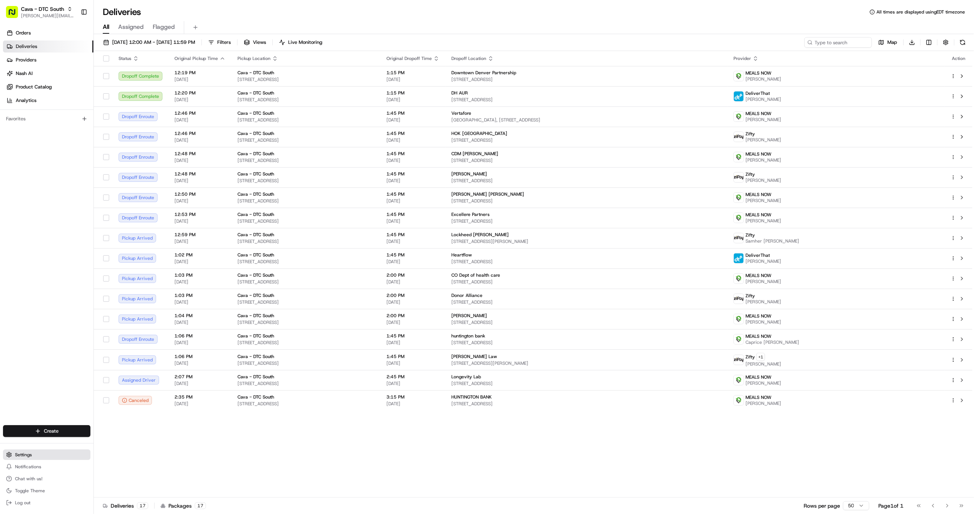
click at [33, 456] on button "Settings" at bounding box center [46, 455] width 87 height 11
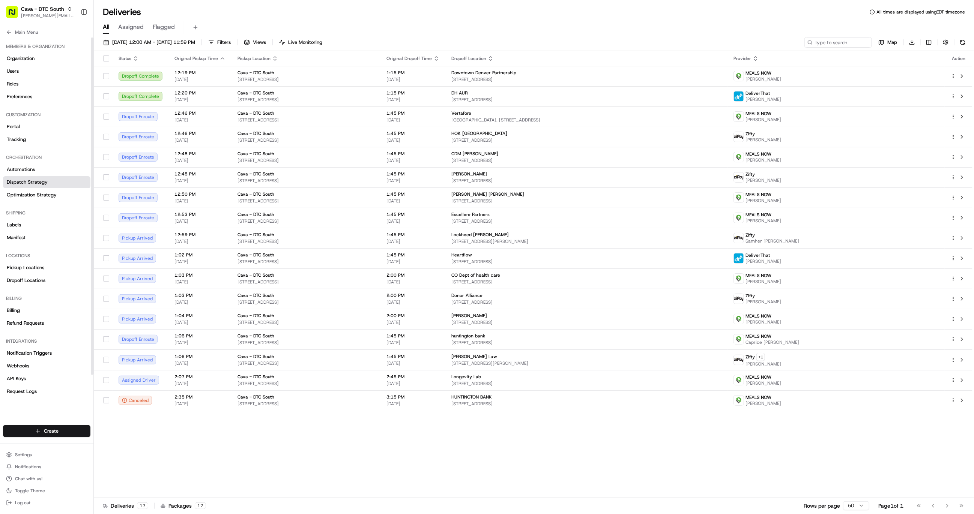
click at [33, 182] on span "Dispatch Strategy" at bounding box center [27, 182] width 41 height 7
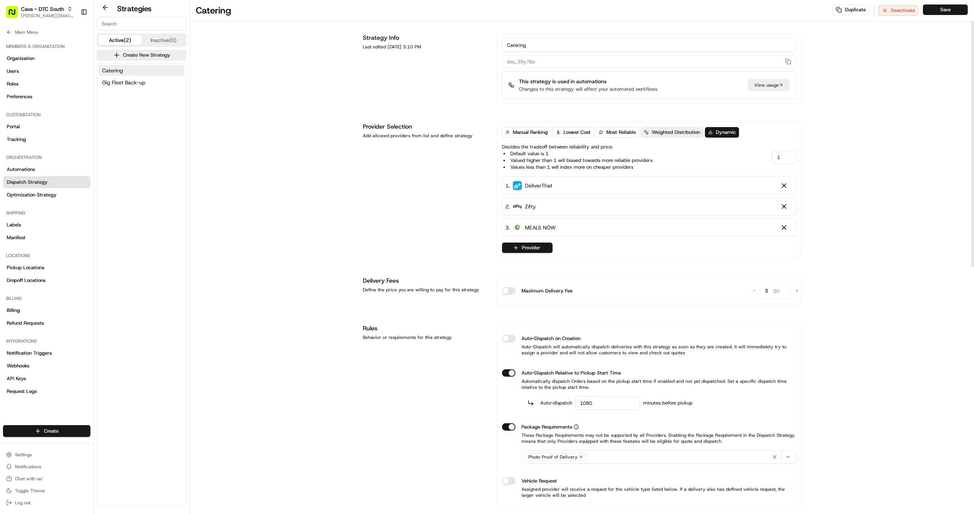
click at [666, 133] on span "Weighted Distribution" at bounding box center [676, 132] width 48 height 7
